Goal: Navigation & Orientation: Find specific page/section

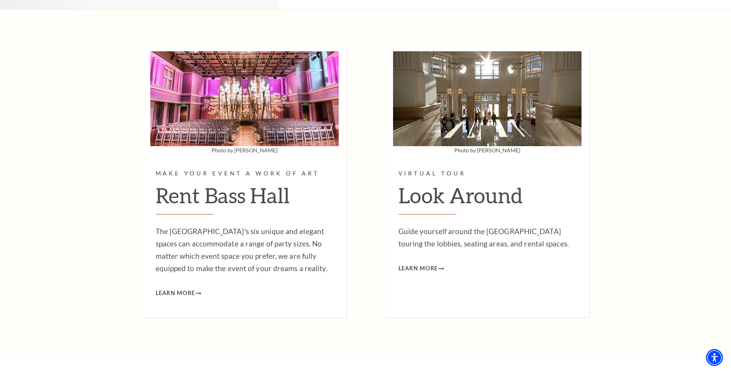
scroll to position [2388, 0]
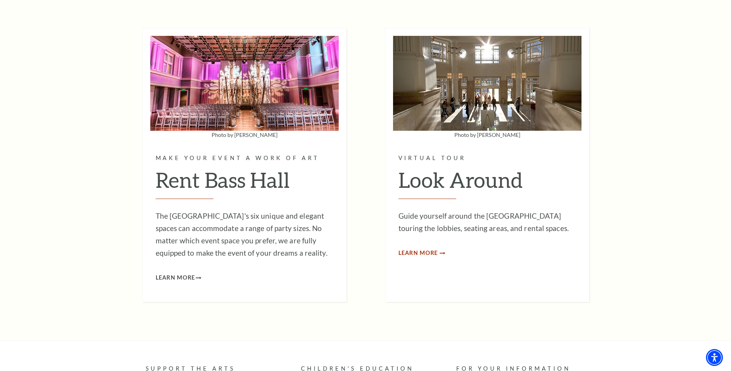
click at [421, 248] on span "Learn More" at bounding box center [418, 253] width 40 height 10
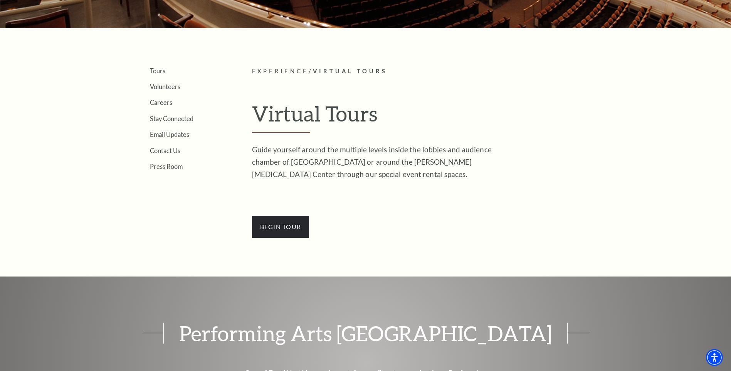
scroll to position [193, 0]
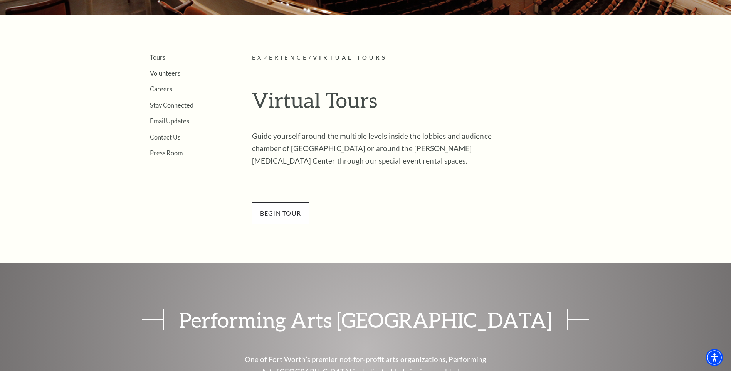
click at [291, 208] on span "BEGin Tour" at bounding box center [280, 213] width 57 height 22
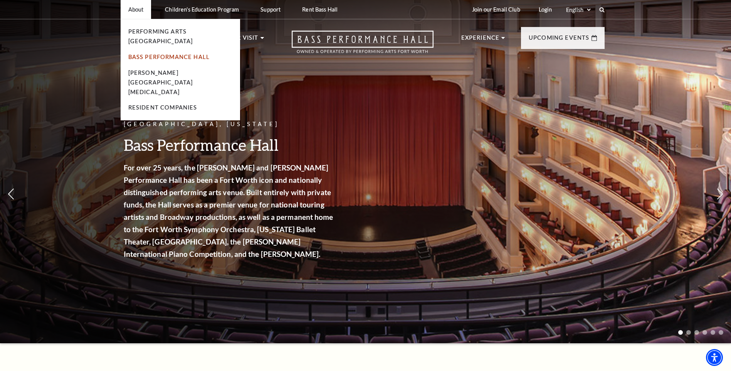
click at [151, 54] on link "Bass Performance Hall" at bounding box center [169, 57] width 82 height 7
